Goal: Task Accomplishment & Management: Manage account settings

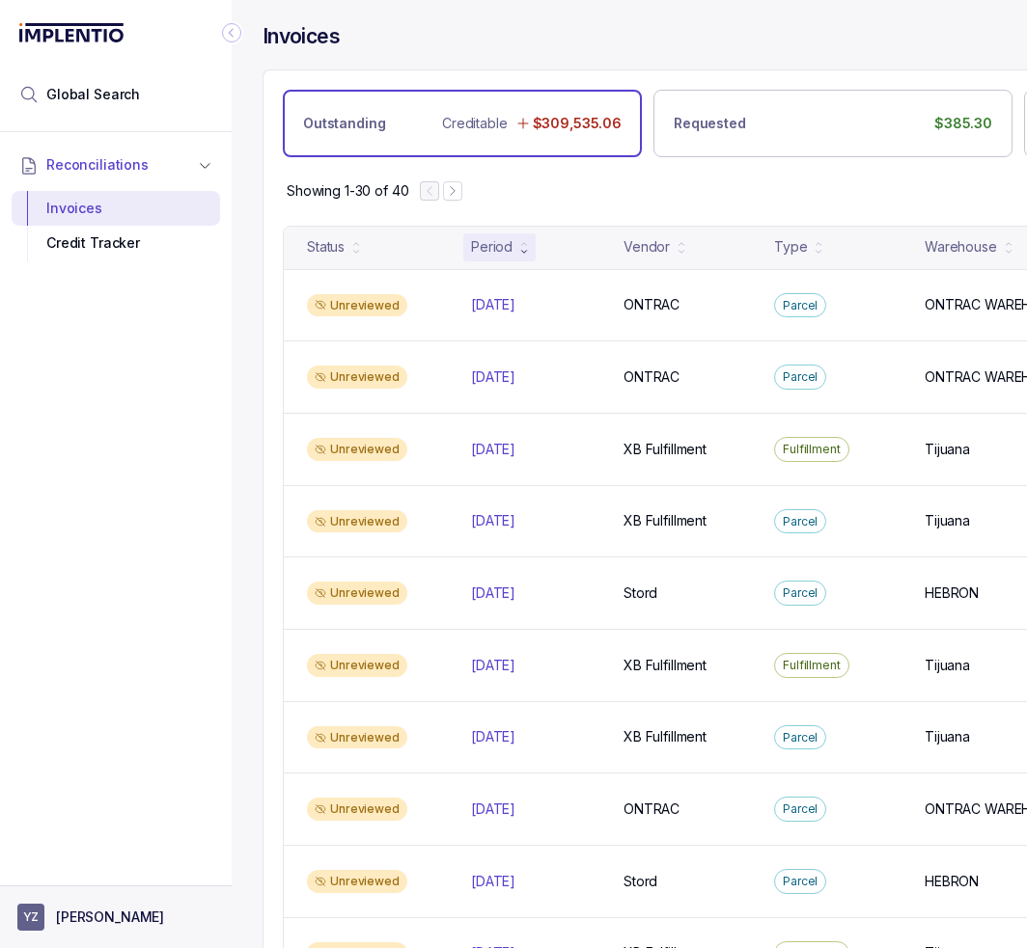
click at [122, 927] on p "[PERSON_NAME]" at bounding box center [110, 917] width 108 height 19
click at [116, 878] on p "Logout" at bounding box center [127, 875] width 160 height 19
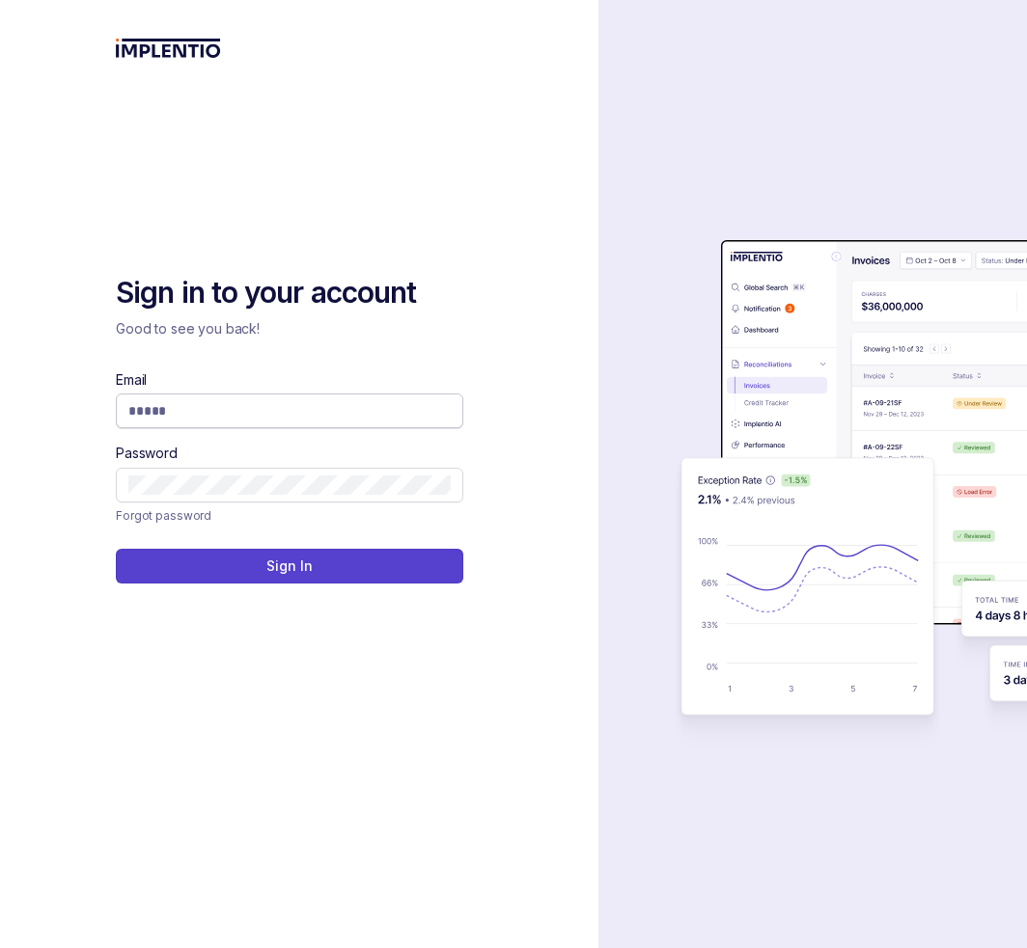
click at [243, 409] on input "Email" at bounding box center [289, 410] width 322 height 19
click at [409, 416] on input "Email" at bounding box center [289, 410] width 322 height 19
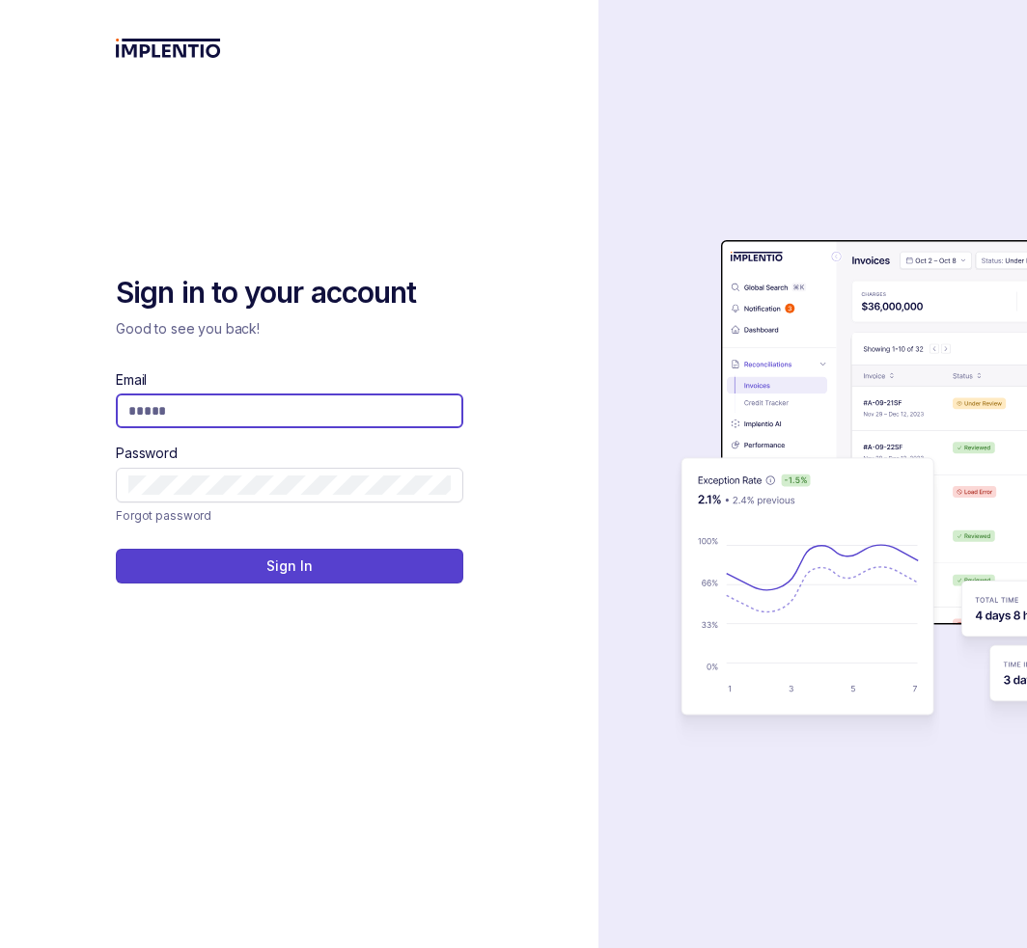
click at [0, 947] on com-1password-button at bounding box center [0, 948] width 0 height 0
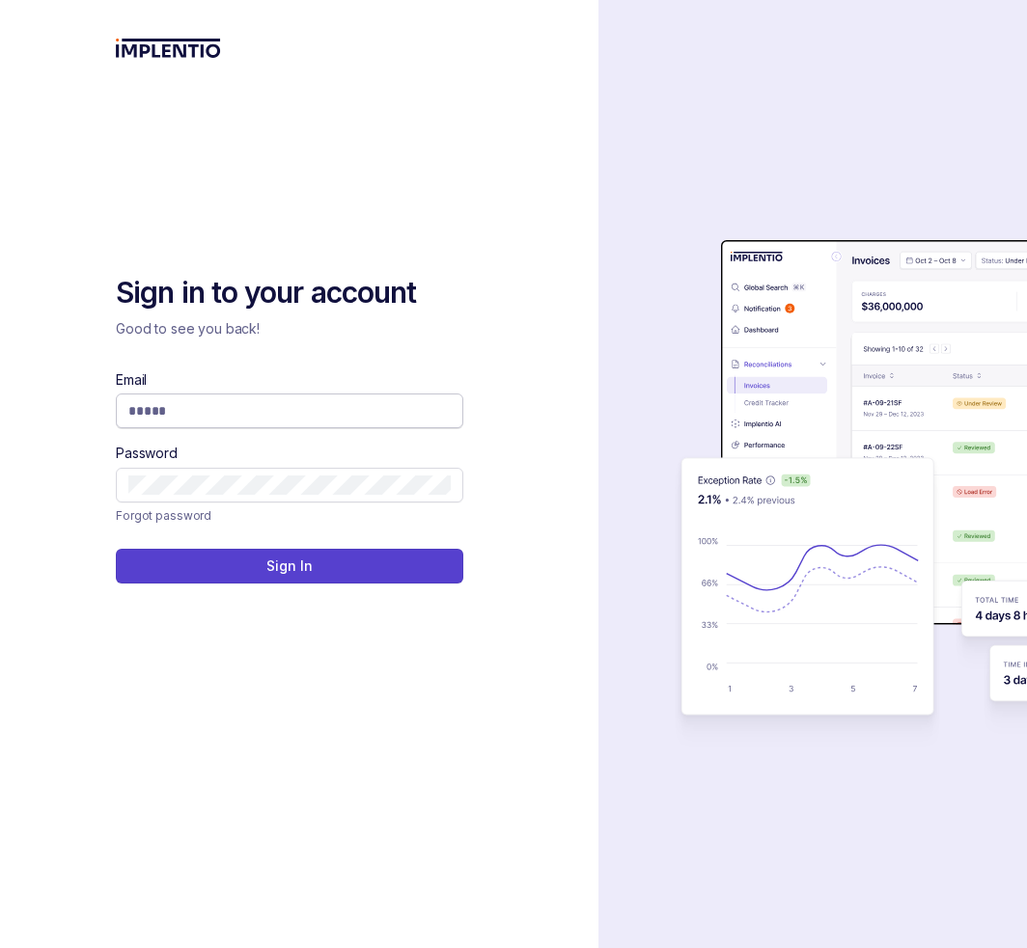
click at [218, 408] on input "Email" at bounding box center [289, 410] width 322 height 19
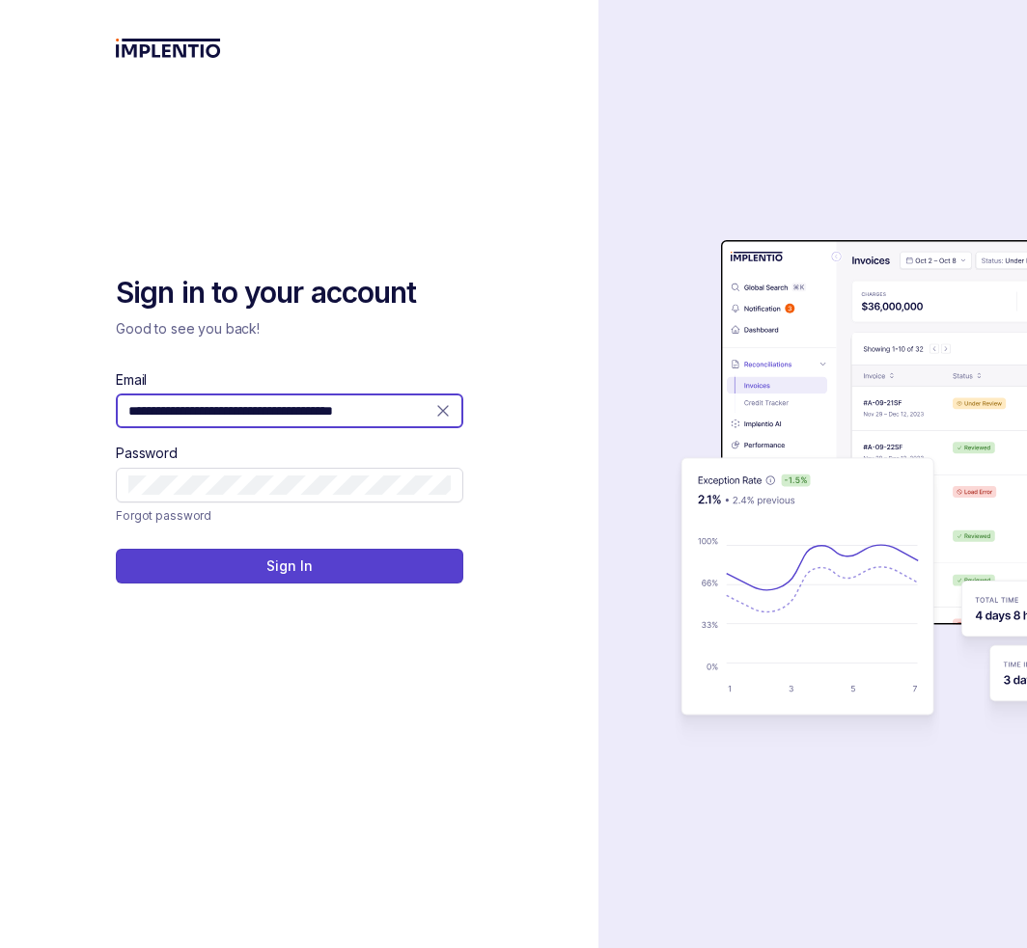
type input "**********"
